Goal: Task Accomplishment & Management: Use online tool/utility

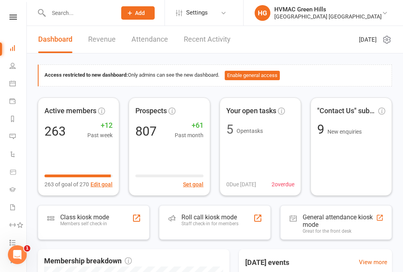
click at [10, 72] on link "People" at bounding box center [18, 67] width 18 height 18
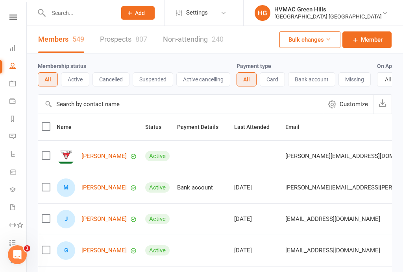
click at [14, 42] on link "Dashboard" at bounding box center [18, 49] width 18 height 18
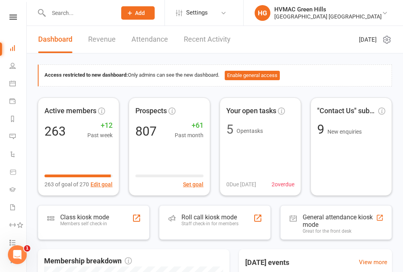
click at [20, 19] on link at bounding box center [13, 17] width 28 height 5
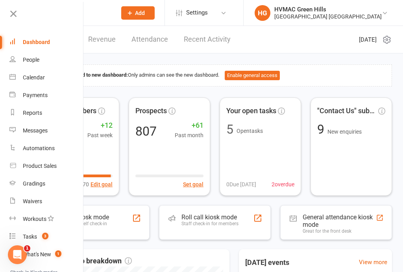
click at [19, 33] on link "Dashboard" at bounding box center [46, 42] width 74 height 18
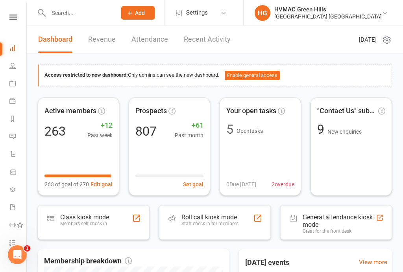
click at [9, 16] on icon at bounding box center [12, 17] width 7 height 5
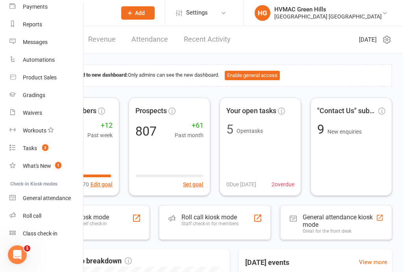
scroll to position [88, 0]
click at [57, 198] on div "General attendance" at bounding box center [47, 198] width 48 height 6
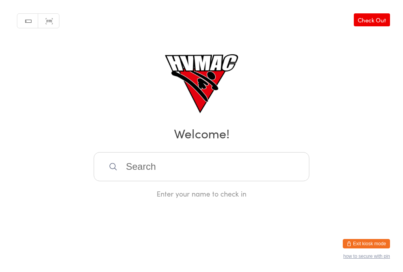
click at [376, 239] on button "Exit kiosk mode" at bounding box center [365, 243] width 47 height 9
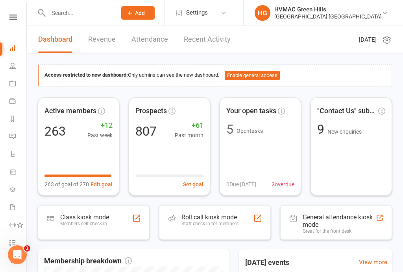
click at [11, 19] on icon at bounding box center [12, 17] width 7 height 5
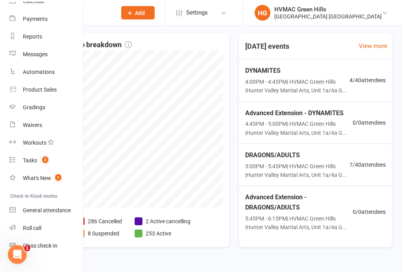
scroll to position [75, 0]
click at [26, 227] on div "Roll call" at bounding box center [32, 229] width 18 height 6
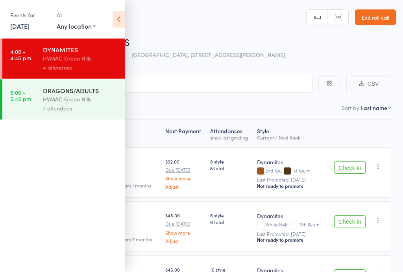
click at [117, 12] on icon at bounding box center [118, 19] width 12 height 17
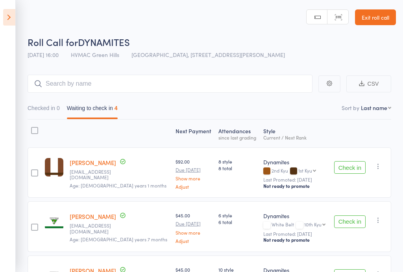
click at [9, 10] on icon at bounding box center [9, 17] width 12 height 17
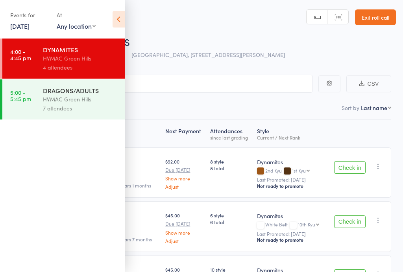
click at [110, 23] on div "Events for 12 Sep, 2025 12 Sep, 2025 September 2025 Sun Mon Tue Wed Thu Fri Sat…" at bounding box center [62, 20] width 125 height 40
click at [120, 19] on icon at bounding box center [118, 19] width 12 height 17
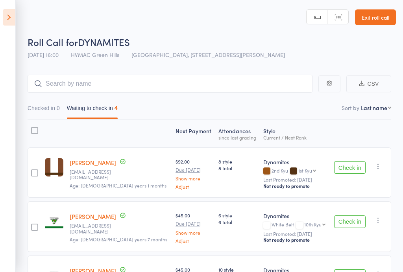
click at [391, 18] on link "Exit roll call" at bounding box center [375, 17] width 41 height 16
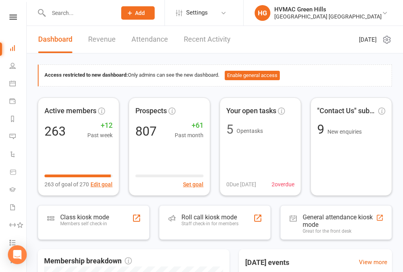
click at [11, 19] on icon at bounding box center [12, 17] width 7 height 5
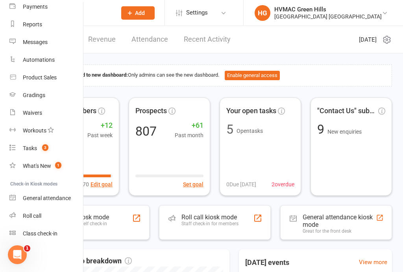
scroll to position [88, 0]
click at [48, 233] on div "Class check-in" at bounding box center [40, 233] width 35 height 6
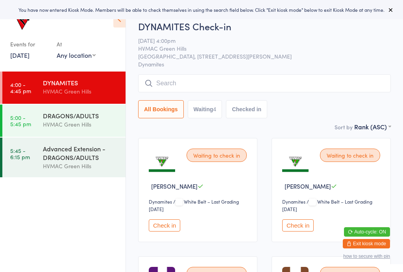
click at [86, 168] on div "HVMAC Green Hills" at bounding box center [81, 166] width 76 height 9
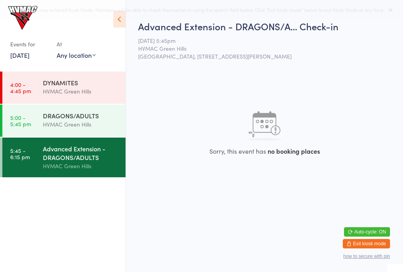
click at [96, 116] on div "DRAGONS/ADULTS" at bounding box center [81, 115] width 76 height 9
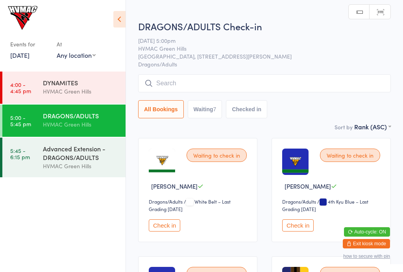
click at [99, 85] on div "DYNAMITES" at bounding box center [81, 82] width 76 height 9
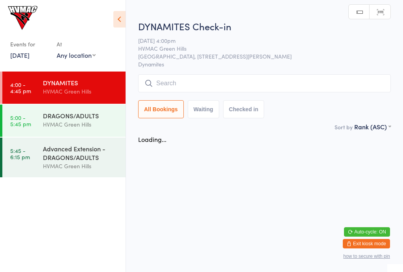
click at [116, 16] on icon at bounding box center [119, 19] width 12 height 17
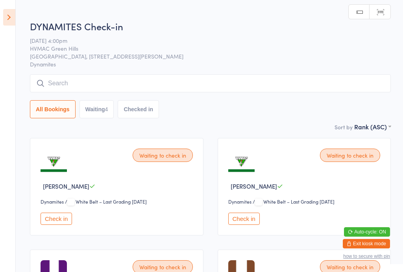
click at [96, 112] on button "Waiting 4" at bounding box center [96, 109] width 35 height 18
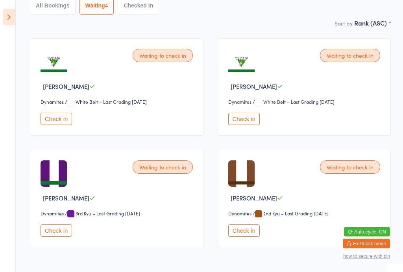
scroll to position [127, 0]
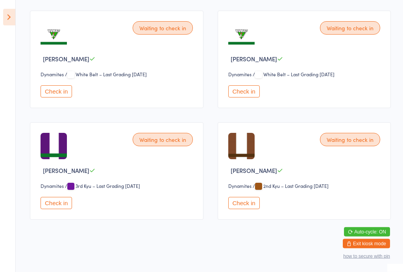
click at [55, 202] on button "Check in" at bounding box center [55, 203] width 31 height 12
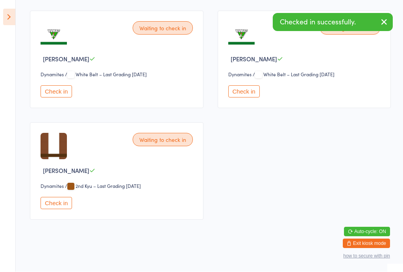
click at [50, 203] on button "Check in" at bounding box center [55, 203] width 31 height 12
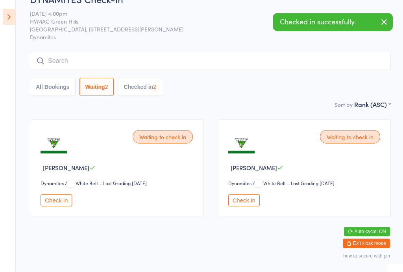
scroll to position [14, 0]
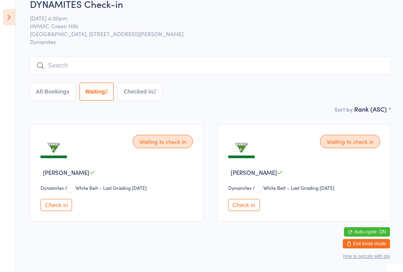
click at [250, 209] on button "Check in" at bounding box center [243, 205] width 31 height 12
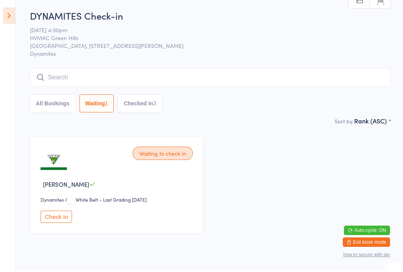
scroll to position [0, 0]
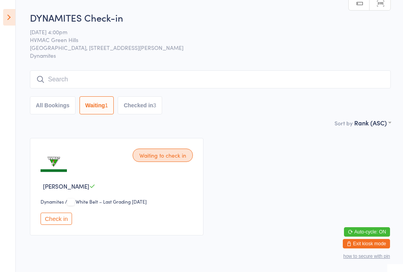
click at [156, 104] on div "3" at bounding box center [154, 105] width 3 height 6
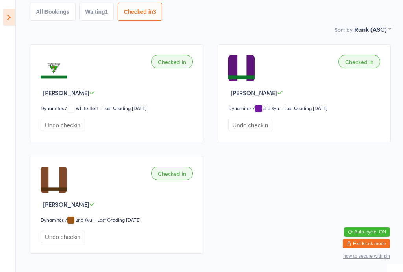
click at [90, 14] on button "Waiting 1" at bounding box center [96, 12] width 35 height 18
select select "4"
